Goal: Task Accomplishment & Management: Manage account settings

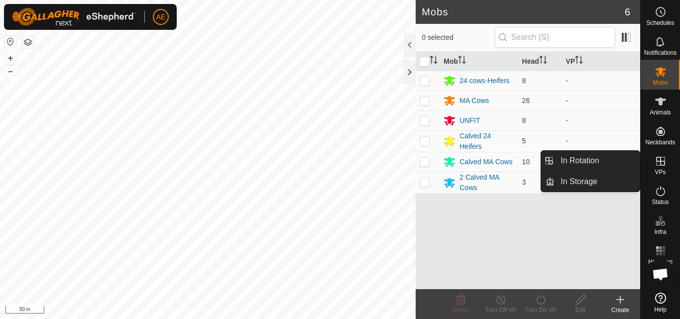
click at [662, 162] on icon at bounding box center [660, 161] width 9 height 9
click at [634, 158] on link "In Rotation" at bounding box center [597, 161] width 85 height 20
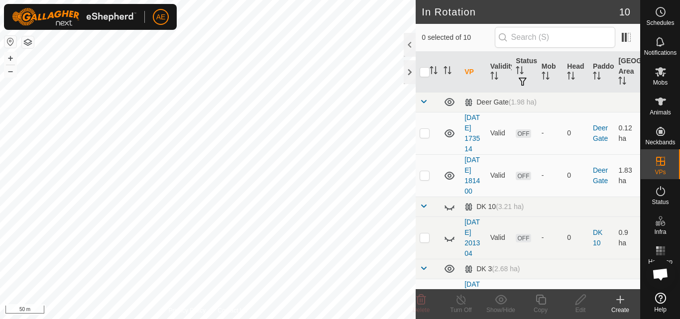
click at [623, 307] on div "Create" at bounding box center [621, 310] width 40 height 9
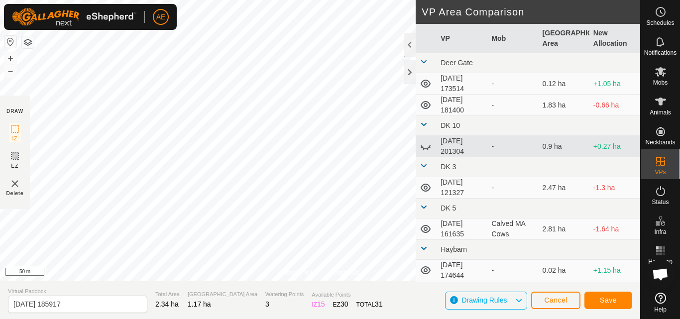
click at [411, 259] on div "Privacy Policy Contact Us + – ⇧ i 50 m DRAW IZ EZ Delete VP Area Comparison VP …" at bounding box center [320, 159] width 640 height 319
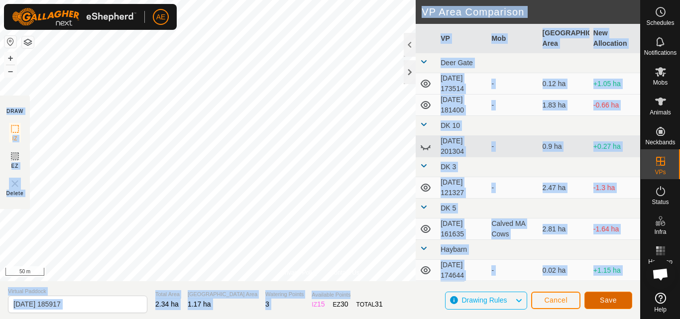
click at [620, 300] on button "Save" at bounding box center [609, 300] width 48 height 17
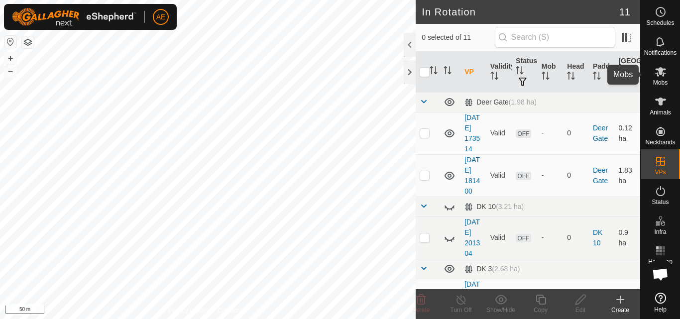
click at [661, 80] on span "Mobs" at bounding box center [660, 83] width 14 height 6
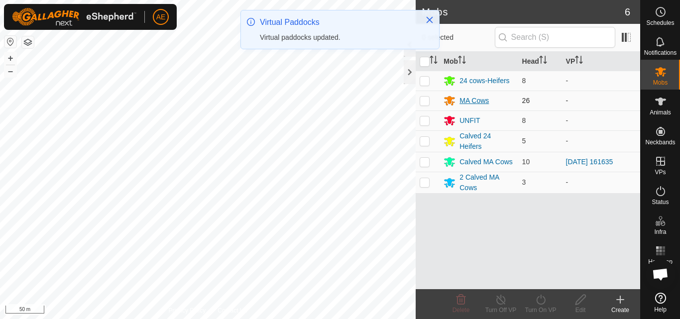
click at [466, 99] on div "MA Cows" at bounding box center [474, 101] width 29 height 10
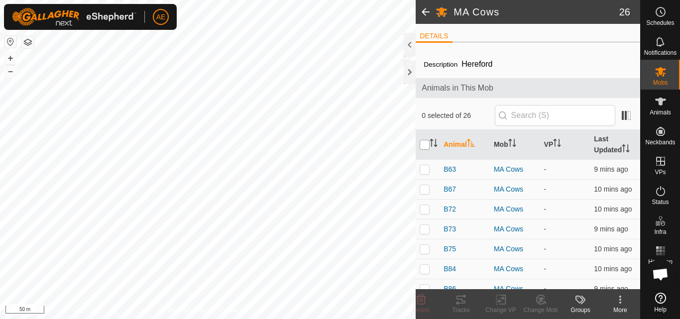
click at [425, 144] on input "checkbox" at bounding box center [425, 145] width 10 height 10
checkbox input "true"
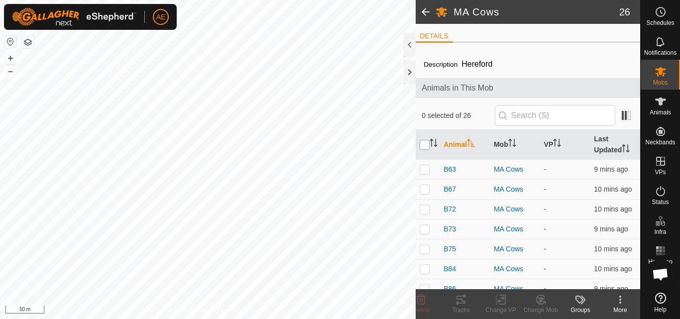
checkbox input "true"
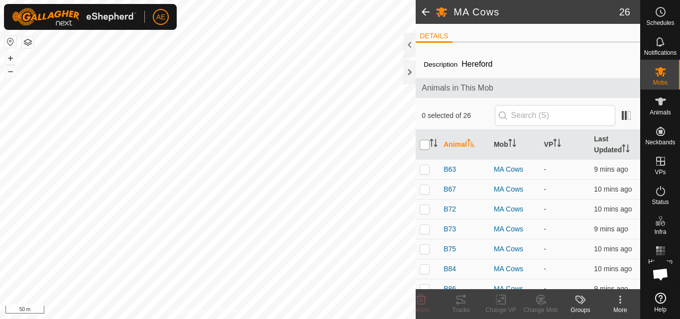
checkbox input "true"
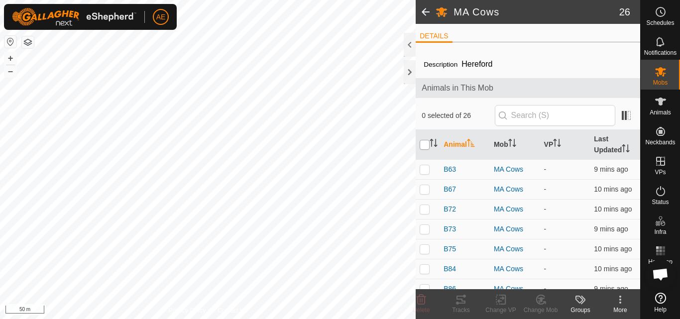
checkbox input "true"
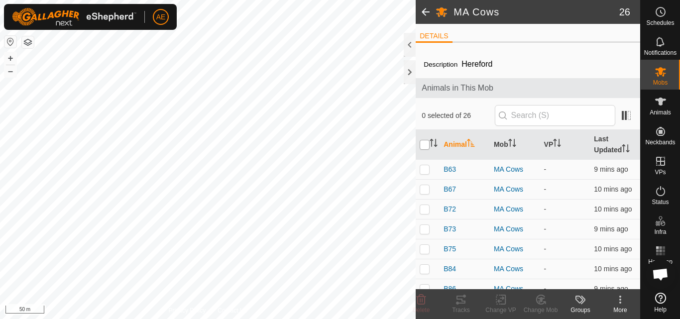
checkbox input "true"
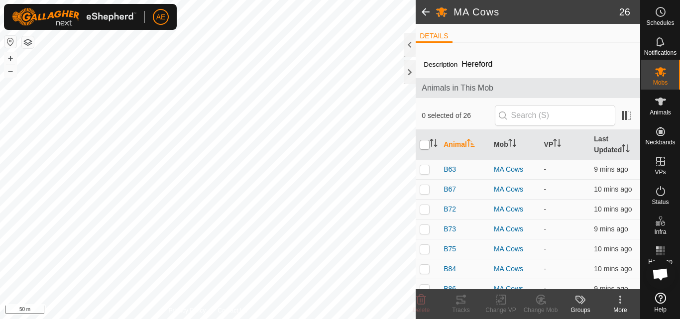
checkbox input "true"
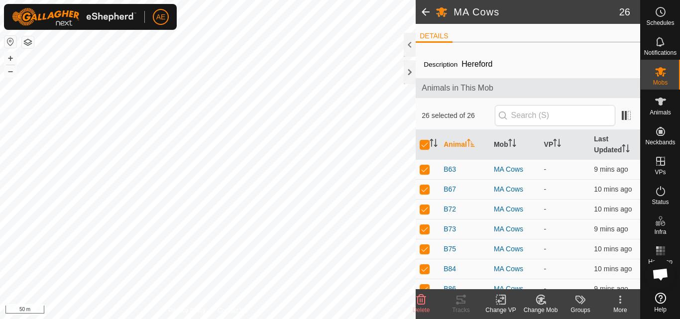
click at [500, 307] on div "Change VP" at bounding box center [501, 310] width 40 height 9
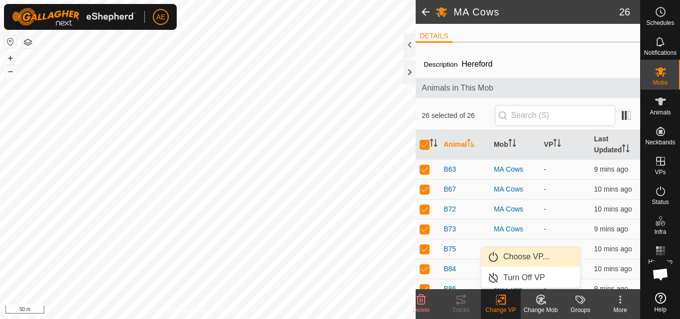
click at [523, 258] on link "Choose VP..." at bounding box center [531, 257] width 99 height 20
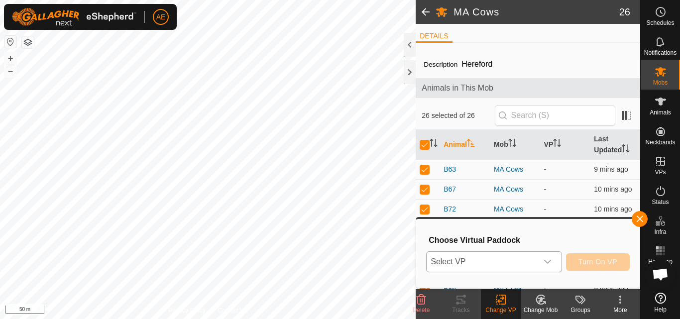
click at [550, 262] on icon "dropdown trigger" at bounding box center [548, 262] width 8 height 8
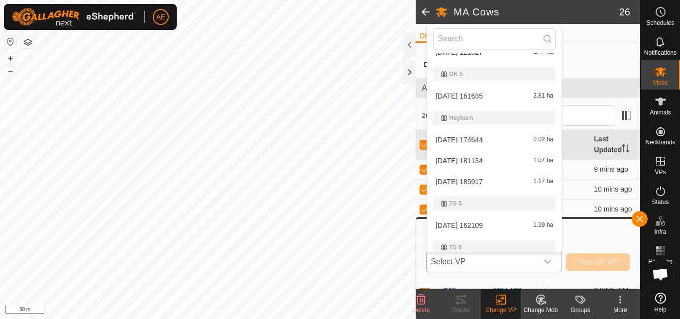
scroll to position [141, 0]
click at [488, 181] on li "[DATE] 185917 1.17 ha" at bounding box center [494, 183] width 134 height 20
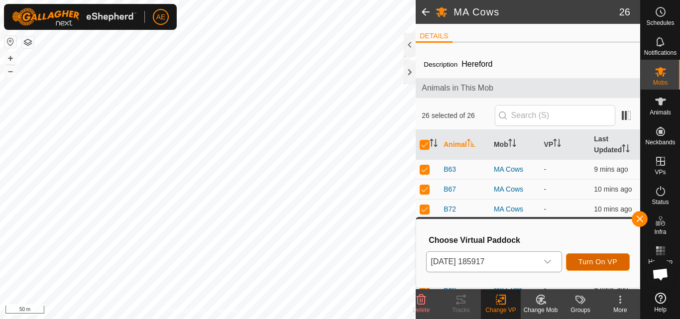
click at [593, 263] on span "Turn On VP" at bounding box center [598, 262] width 39 height 8
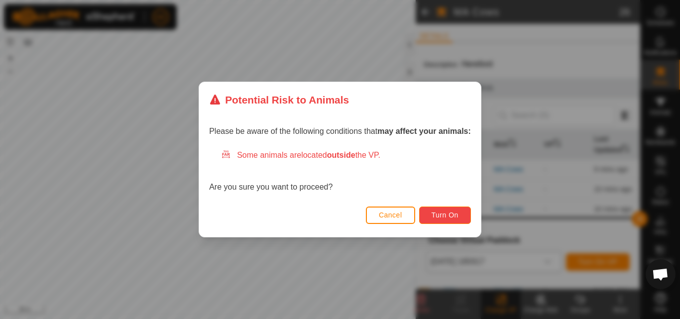
click at [459, 212] on span "Turn On" at bounding box center [445, 215] width 27 height 8
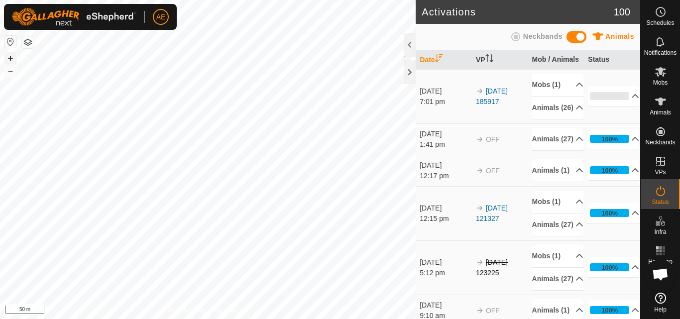
click at [9, 60] on button "+" at bounding box center [10, 58] width 12 height 12
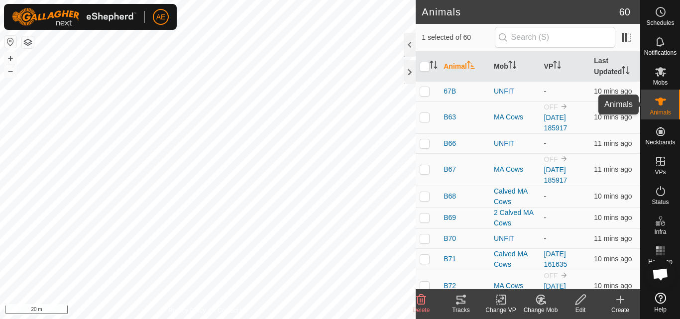
click at [662, 110] on span "Animals" at bounding box center [660, 113] width 21 height 6
click at [660, 110] on span "Animals" at bounding box center [660, 113] width 21 height 6
click at [541, 301] on icon at bounding box center [541, 299] width 7 height 5
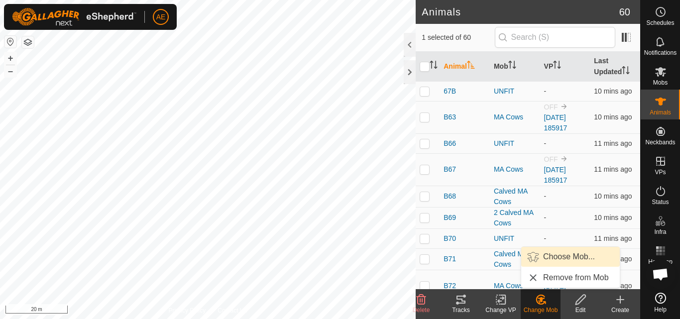
click at [553, 259] on link "Choose Mob..." at bounding box center [570, 257] width 99 height 20
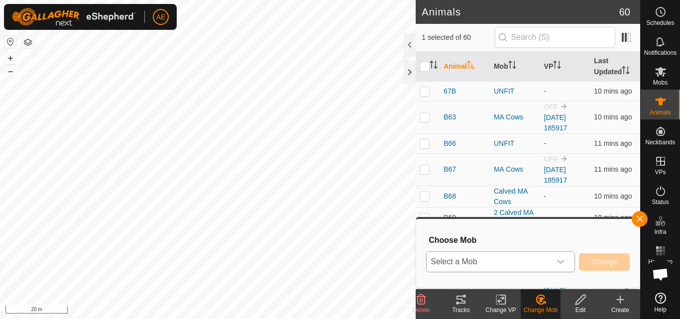
click at [561, 264] on icon "dropdown trigger" at bounding box center [561, 262] width 8 height 8
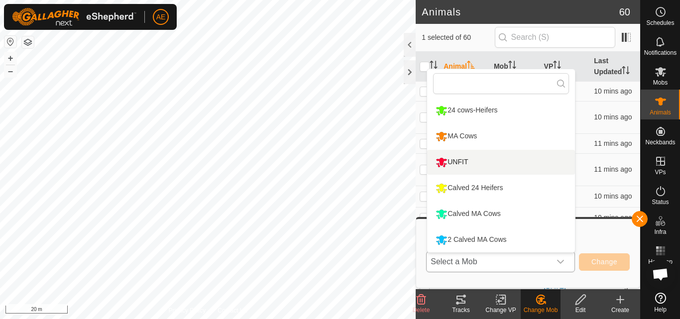
click at [465, 166] on li "UNFIT" at bounding box center [501, 162] width 148 height 25
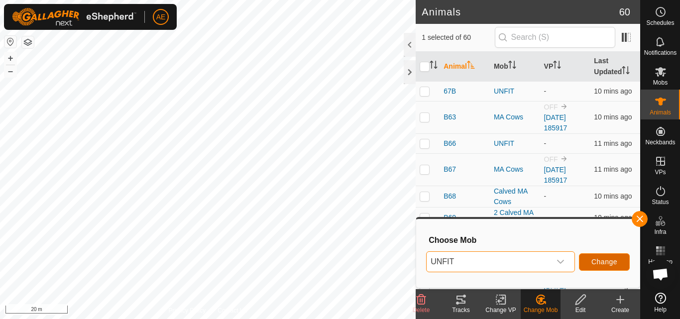
click at [606, 266] on button "Change" at bounding box center [604, 261] width 51 height 17
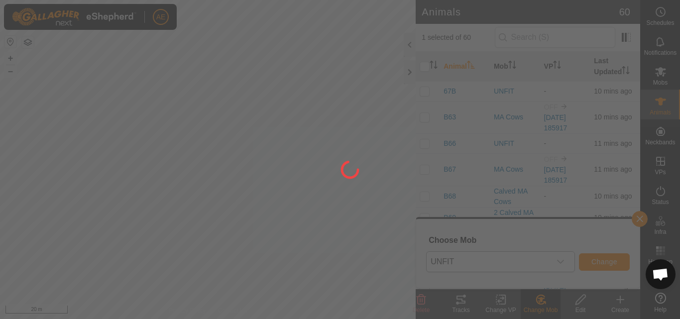
checkbox input "false"
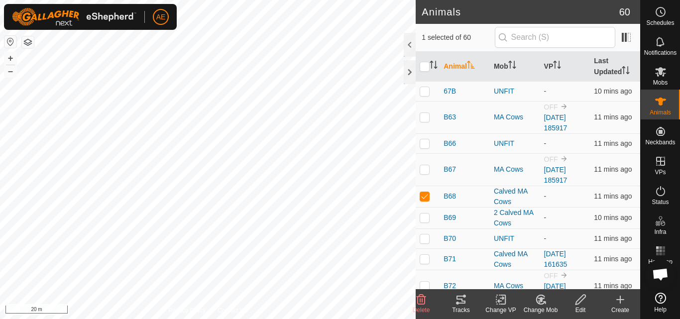
click at [544, 307] on div "Change Mob" at bounding box center [541, 310] width 40 height 9
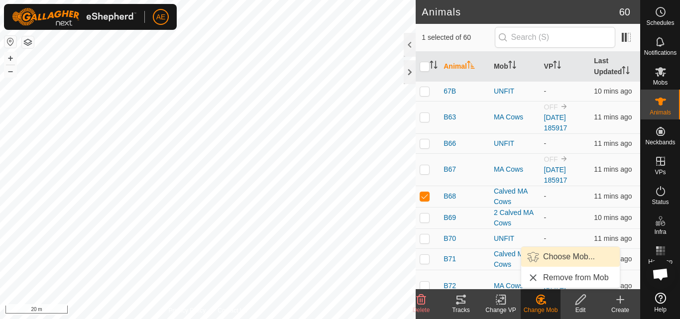
click at [554, 255] on link "Choose Mob..." at bounding box center [570, 257] width 99 height 20
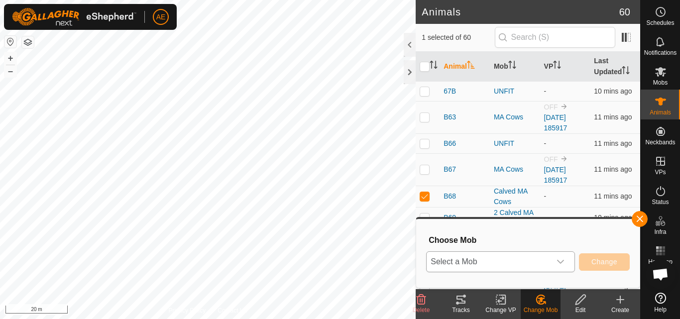
click at [562, 262] on icon "dropdown trigger" at bounding box center [560, 262] width 7 height 4
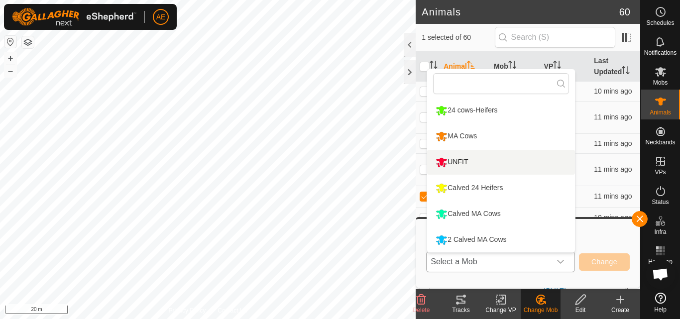
click at [467, 162] on li "UNFIT" at bounding box center [501, 162] width 148 height 25
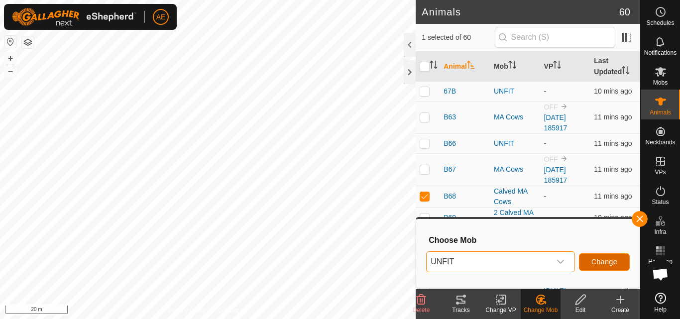
click at [604, 260] on span "Change" at bounding box center [605, 262] width 26 height 8
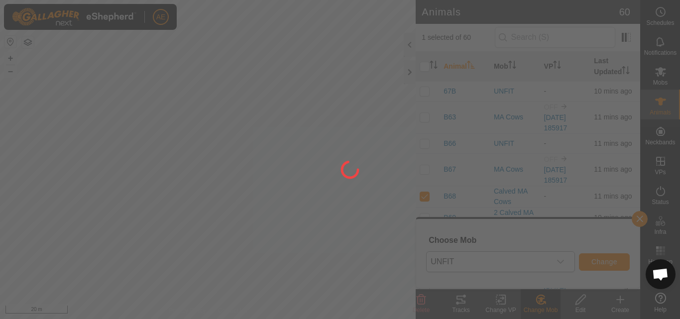
checkbox input "false"
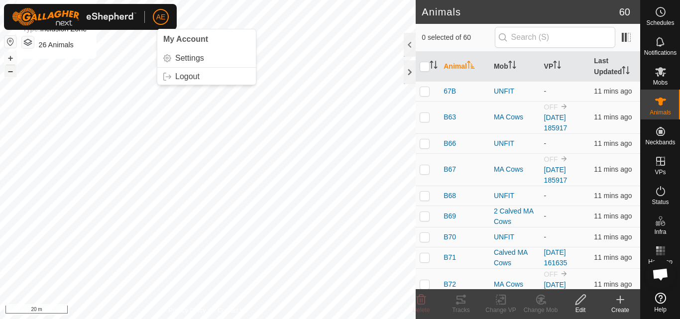
click at [12, 69] on button "–" at bounding box center [10, 71] width 12 height 12
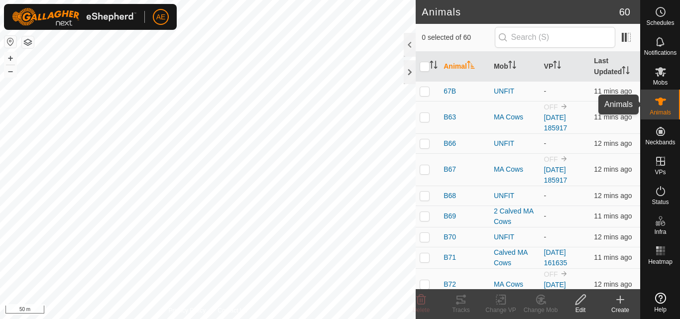
click at [664, 105] on icon at bounding box center [661, 102] width 12 height 12
click at [406, 77] on div at bounding box center [410, 72] width 12 height 24
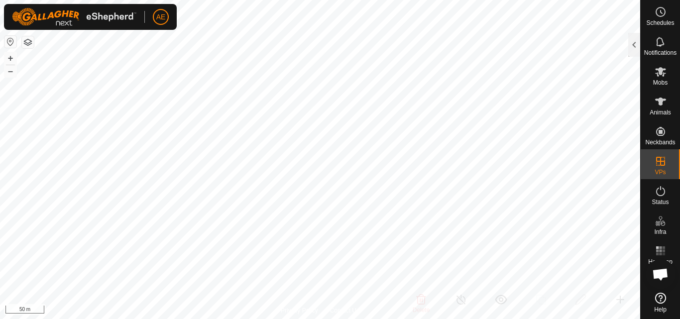
click at [367, 319] on html "AE Schedules Notifications Mobs Animals Neckbands VPs Status Infra Heatmap Help…" at bounding box center [340, 159] width 680 height 319
click at [10, 57] on button "+" at bounding box center [10, 58] width 12 height 12
